Goal: Task Accomplishment & Management: Use online tool/utility

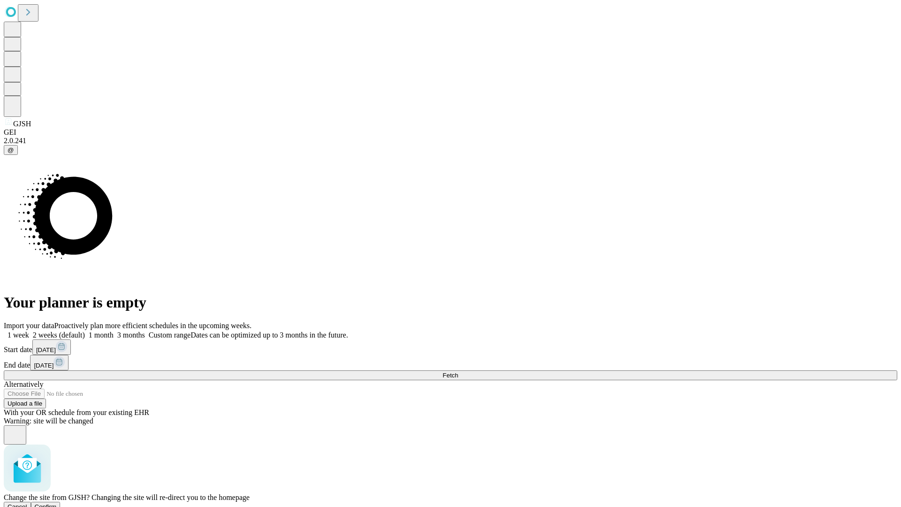
click at [57, 503] on span "Confirm" at bounding box center [46, 506] width 22 height 7
click at [85, 331] on label "2 weeks (default)" at bounding box center [57, 335] width 56 height 8
click at [458, 372] on span "Fetch" at bounding box center [450, 375] width 15 height 7
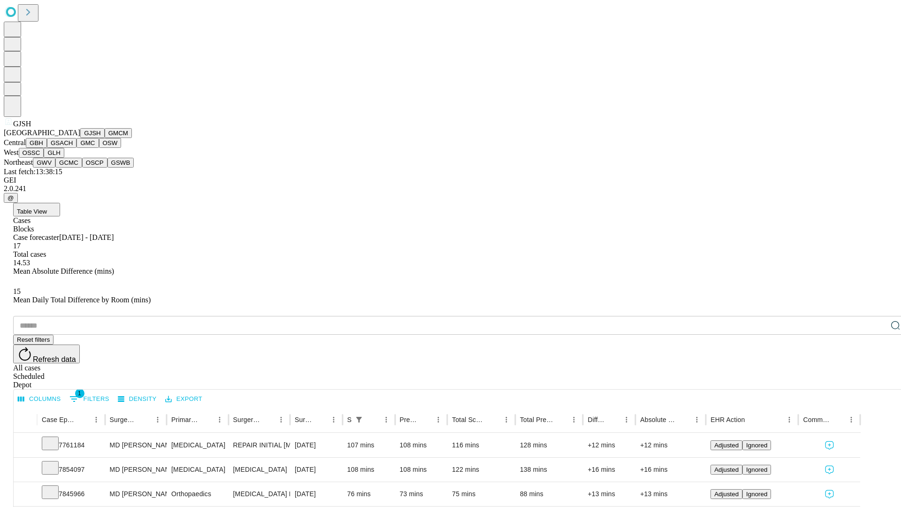
click at [105, 138] on button "GMCM" at bounding box center [118, 133] width 27 height 10
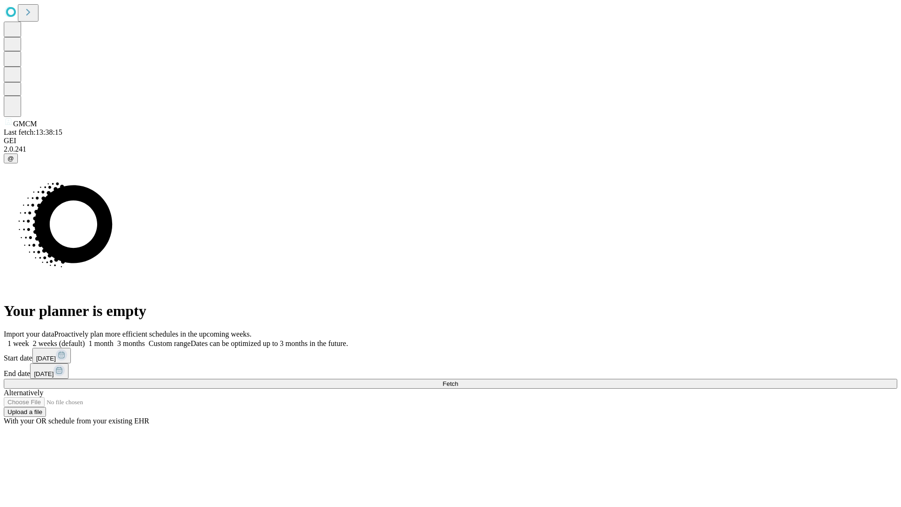
click at [458, 380] on span "Fetch" at bounding box center [450, 383] width 15 height 7
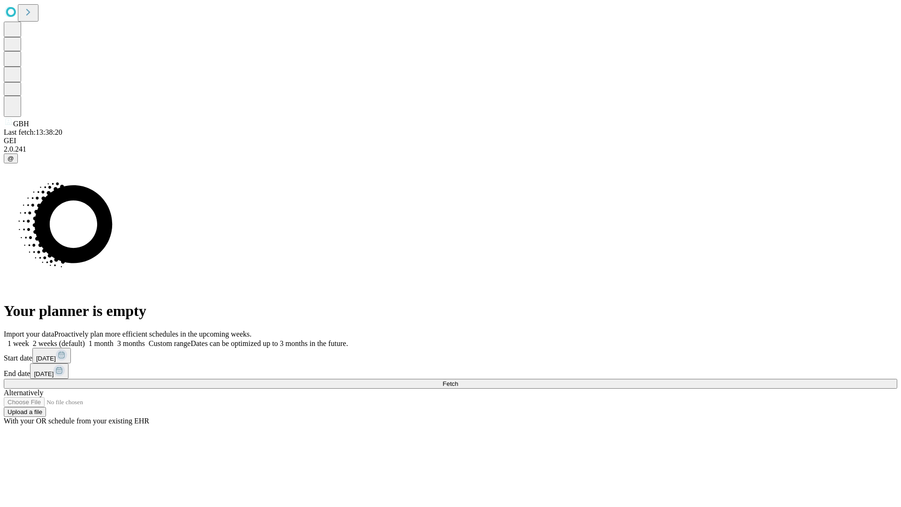
click at [85, 339] on label "2 weeks (default)" at bounding box center [57, 343] width 56 height 8
click at [458, 380] on span "Fetch" at bounding box center [450, 383] width 15 height 7
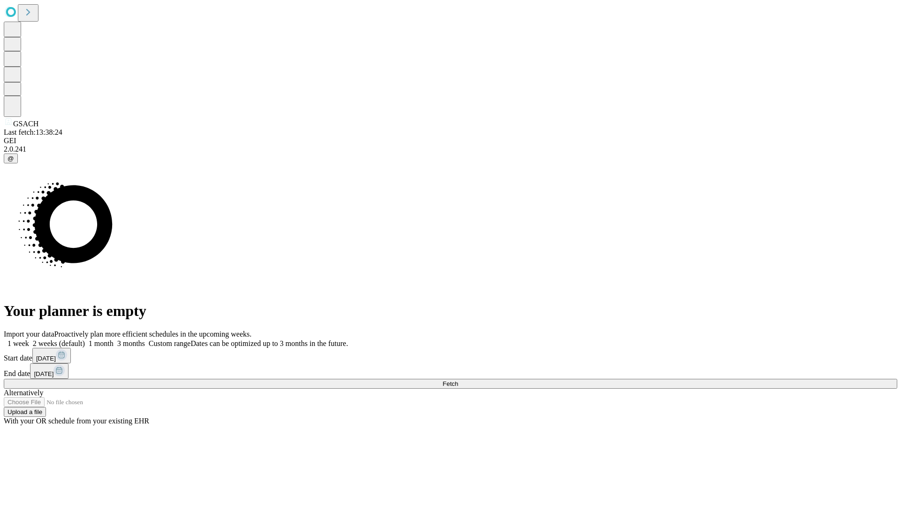
click at [458, 380] on span "Fetch" at bounding box center [450, 383] width 15 height 7
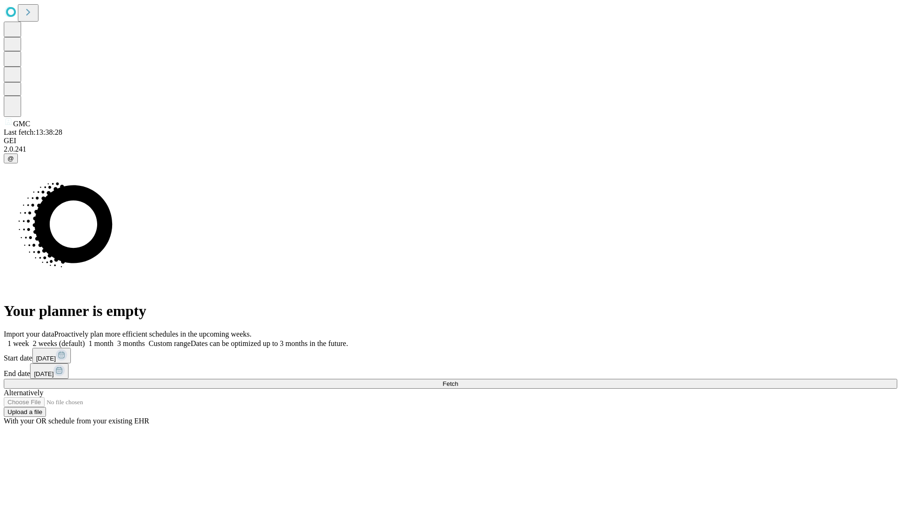
click at [458, 380] on span "Fetch" at bounding box center [450, 383] width 15 height 7
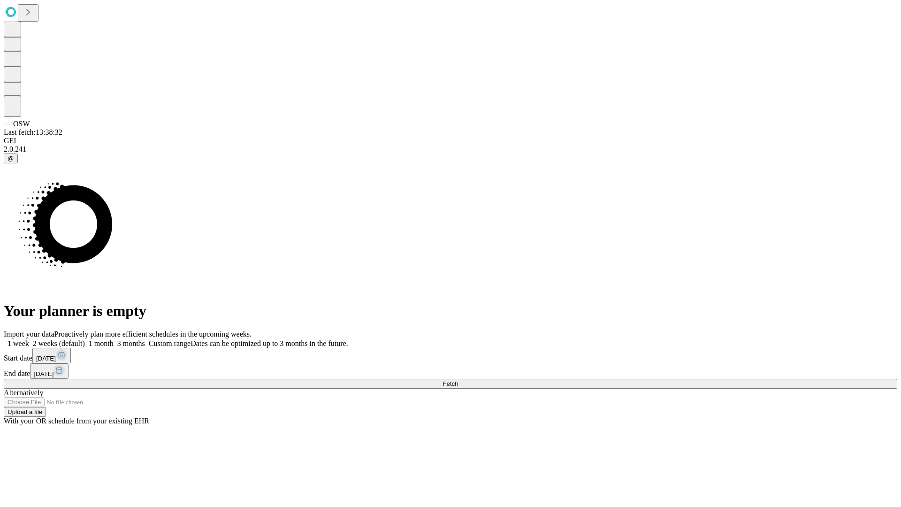
click at [85, 339] on label "2 weeks (default)" at bounding box center [57, 343] width 56 height 8
click at [458, 380] on span "Fetch" at bounding box center [450, 383] width 15 height 7
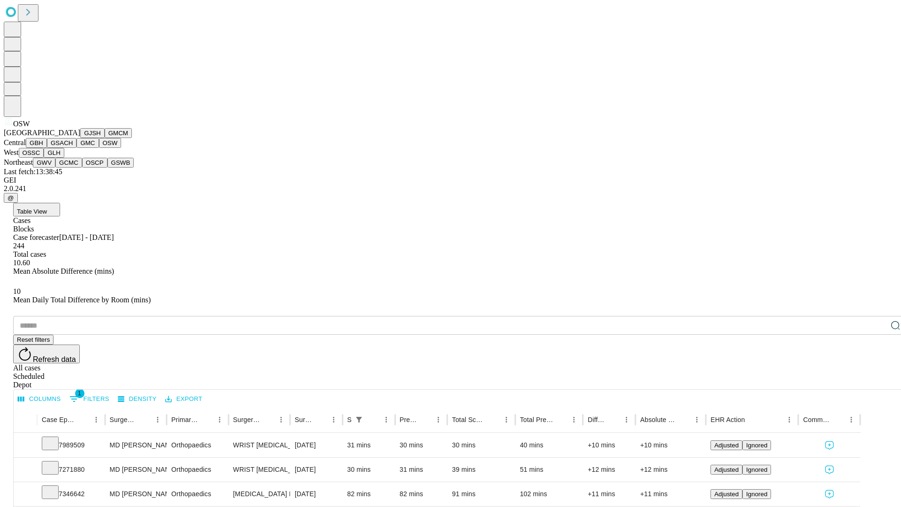
click at [44, 158] on button "OSSC" at bounding box center [31, 153] width 25 height 10
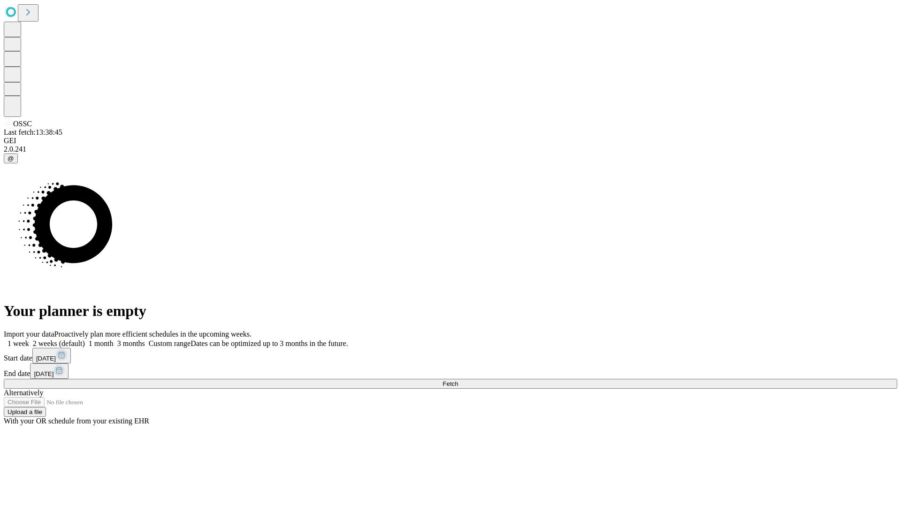
click at [85, 339] on label "2 weeks (default)" at bounding box center [57, 343] width 56 height 8
click at [458, 380] on span "Fetch" at bounding box center [450, 383] width 15 height 7
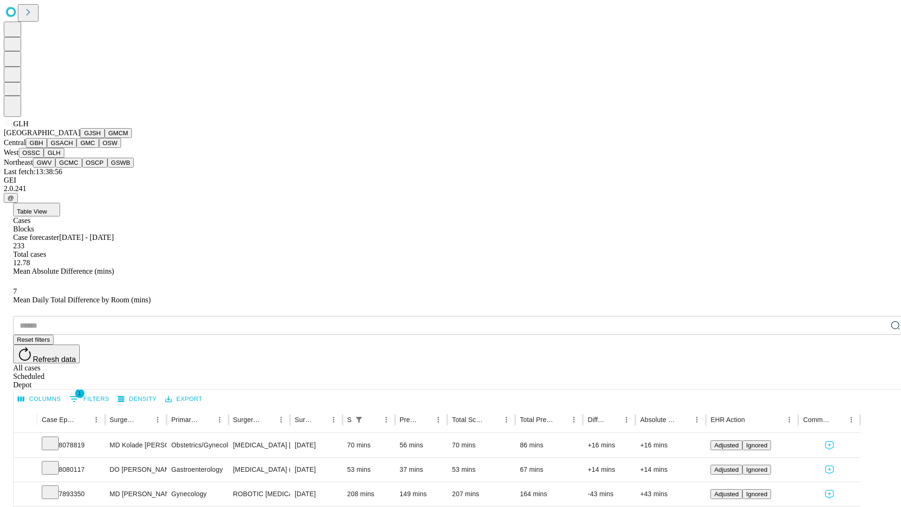
click at [55, 168] on button "GWV" at bounding box center [44, 163] width 23 height 10
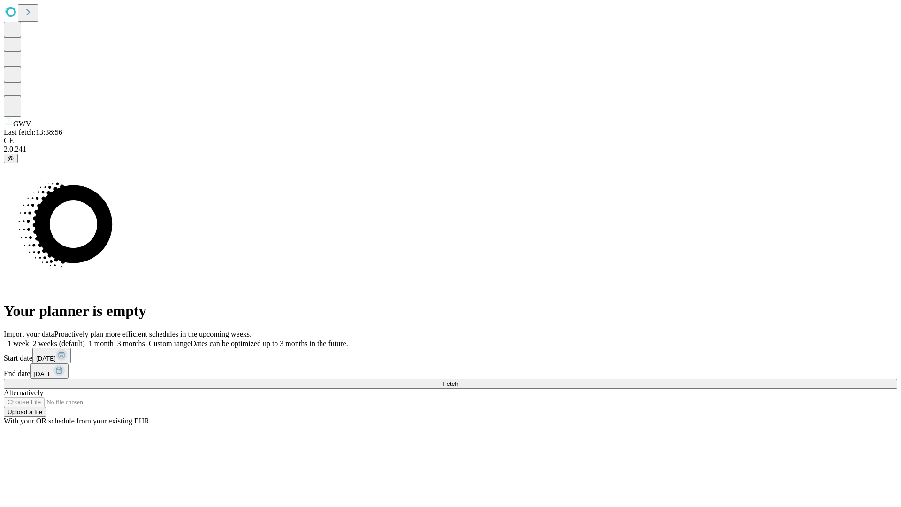
click at [85, 339] on label "2 weeks (default)" at bounding box center [57, 343] width 56 height 8
click at [458, 380] on span "Fetch" at bounding box center [450, 383] width 15 height 7
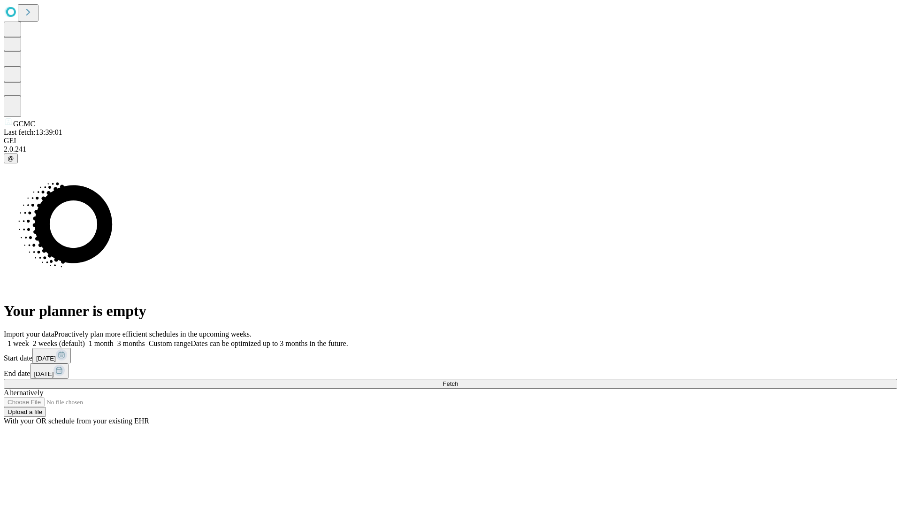
click at [85, 339] on label "2 weeks (default)" at bounding box center [57, 343] width 56 height 8
click at [458, 380] on span "Fetch" at bounding box center [450, 383] width 15 height 7
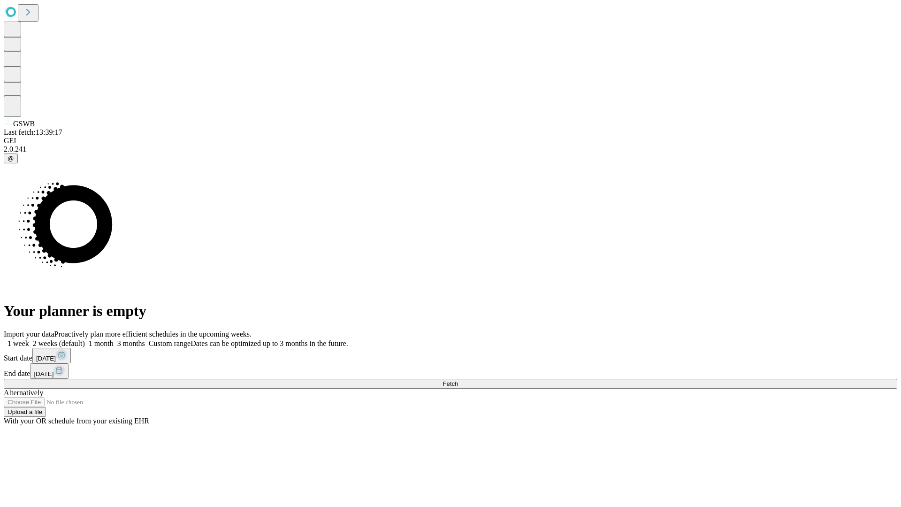
click at [85, 339] on label "2 weeks (default)" at bounding box center [57, 343] width 56 height 8
click at [458, 380] on span "Fetch" at bounding box center [450, 383] width 15 height 7
